Goal: Find specific page/section: Find specific page/section

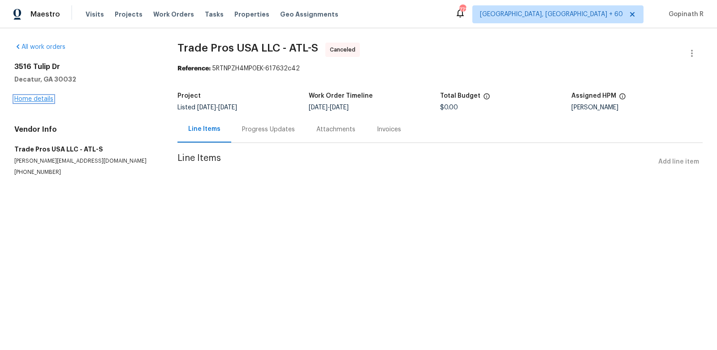
click at [38, 99] on link "Home details" at bounding box center [33, 99] width 39 height 6
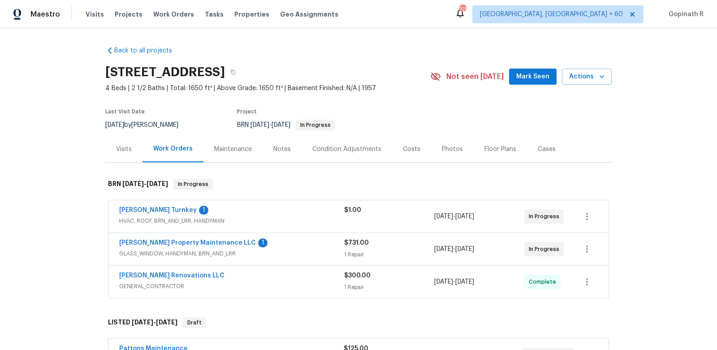
click at [304, 272] on div "[PERSON_NAME] Renovations LLC" at bounding box center [231, 276] width 225 height 11
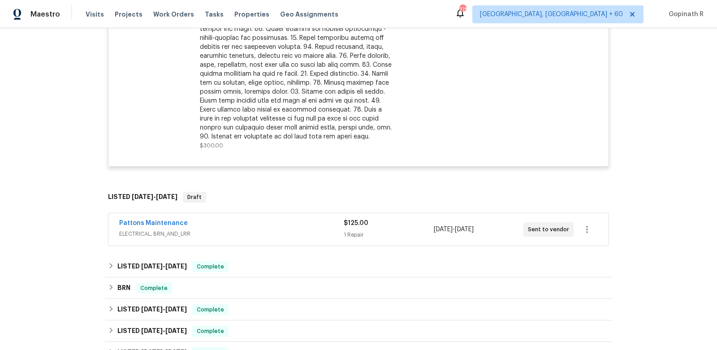
scroll to position [383, 0]
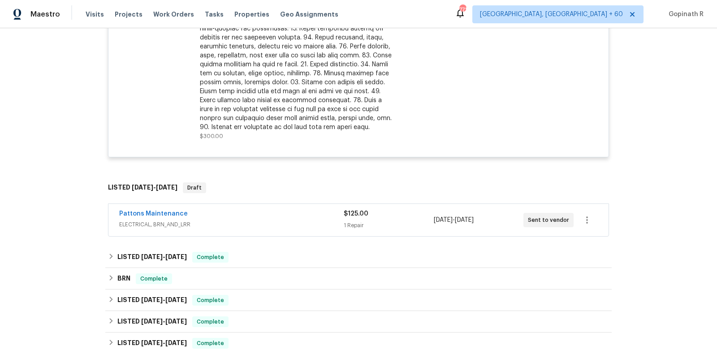
click at [292, 221] on span "ELECTRICAL, BRN_AND_LRR" at bounding box center [231, 224] width 225 height 9
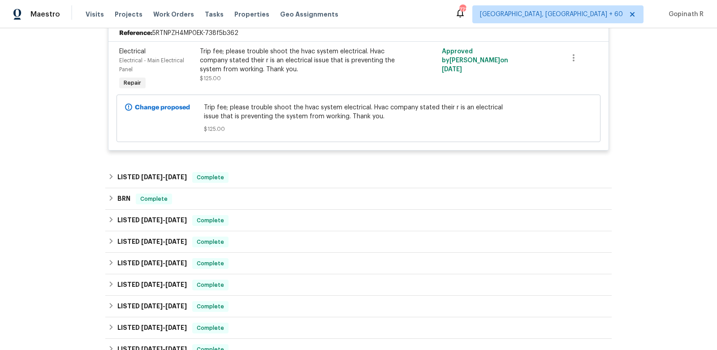
scroll to position [630, 0]
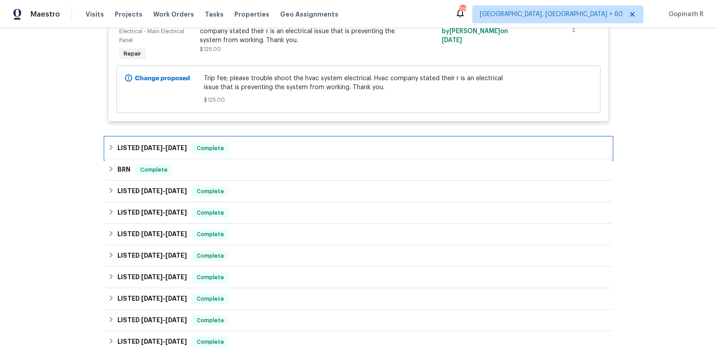
click at [263, 144] on div "LISTED [DATE] - [DATE] Complete" at bounding box center [358, 148] width 501 height 11
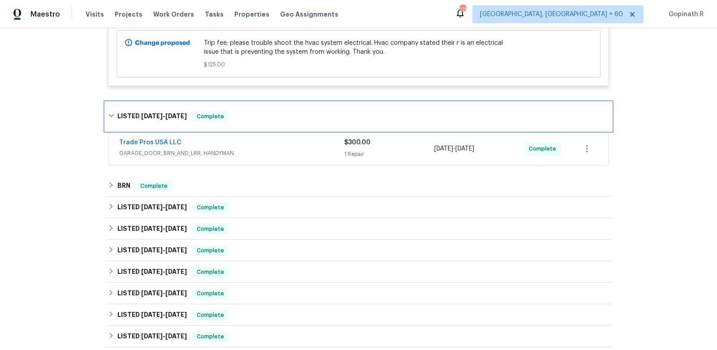
scroll to position [670, 0]
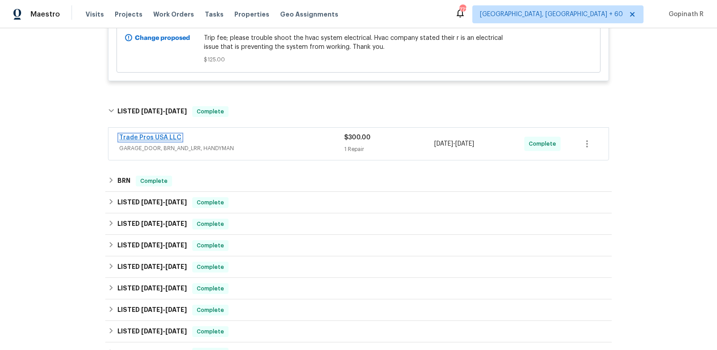
click at [158, 136] on link "Trade Pros USA LLC" at bounding box center [150, 137] width 62 height 6
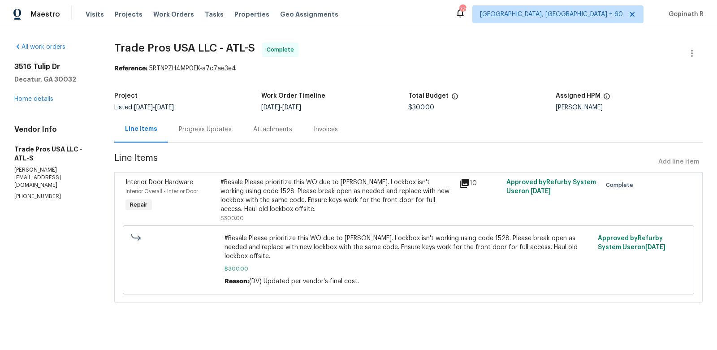
click at [281, 201] on div "#Resale Please prioritize this WO due to [PERSON_NAME]. Lockbox isn't working u…" at bounding box center [336, 196] width 233 height 36
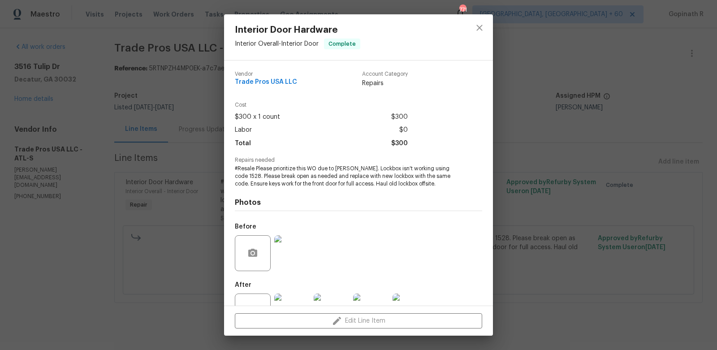
scroll to position [33, 0]
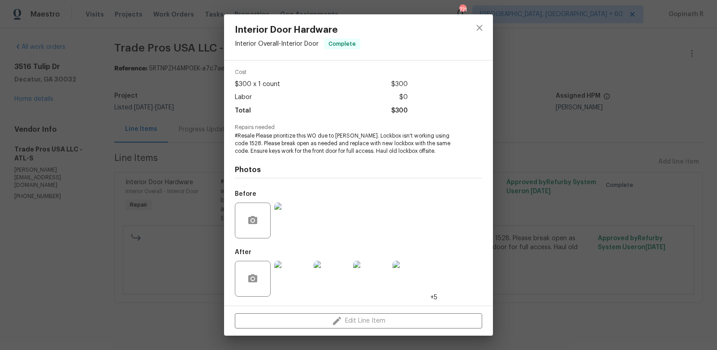
click at [466, 30] on div at bounding box center [479, 37] width 27 height 46
click at [478, 29] on icon "close" at bounding box center [479, 28] width 6 height 6
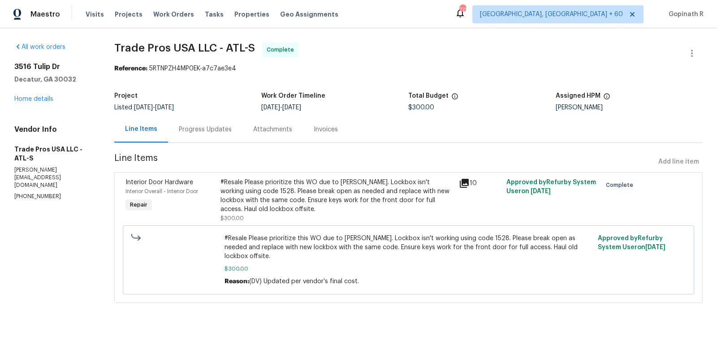
click at [167, 69] on div "Reference: 5RTNPZH4MP0EK-a7c7ae3e4" at bounding box center [408, 68] width 588 height 9
copy div "5RTNPZH4MP0EK"
